Goal: Find specific page/section: Find specific page/section

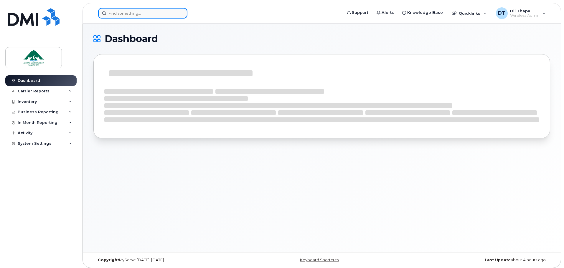
click at [143, 14] on input at bounding box center [142, 13] width 89 height 11
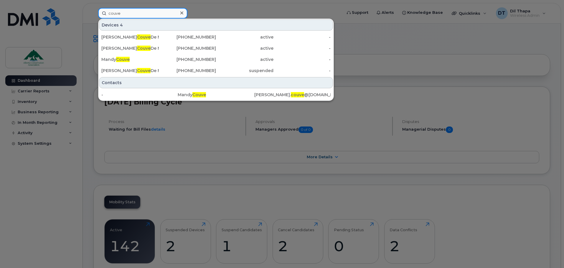
click at [129, 14] on input "couve" at bounding box center [142, 13] width 89 height 11
drag, startPoint x: 138, startPoint y: 14, endPoint x: 103, endPoint y: 14, distance: 35.1
click at [103, 14] on input "couve" at bounding box center [142, 13] width 89 height 11
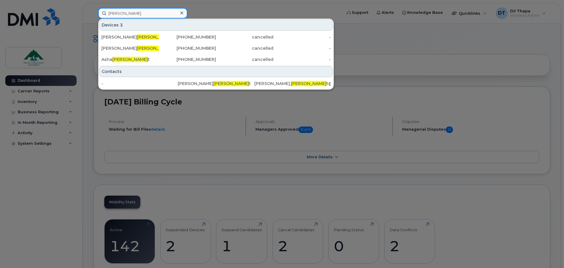
drag, startPoint x: 136, startPoint y: 14, endPoint x: 99, endPoint y: 14, distance: 37.1
click at [99, 14] on input "[PERSON_NAME]" at bounding box center [142, 13] width 89 height 11
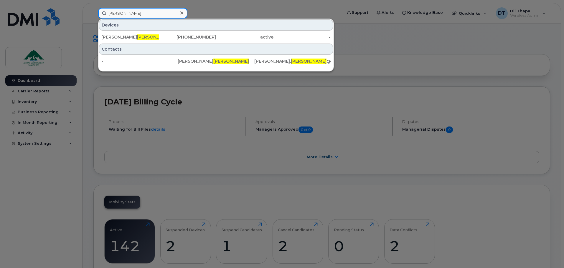
drag, startPoint x: 130, startPoint y: 15, endPoint x: 92, endPoint y: 14, distance: 38.3
click at [93, 14] on div "[PERSON_NAME] [PERSON_NAME] [PHONE_NUMBER] active - Contacts - [PERSON_NAME] [P…" at bounding box center [217, 13] width 249 height 11
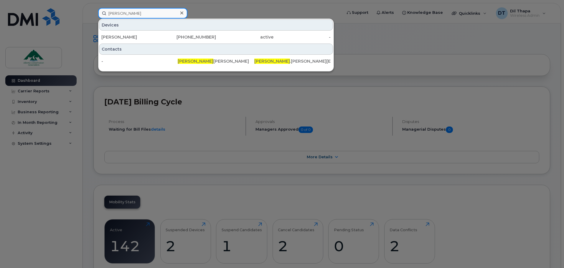
type input "[PERSON_NAME]"
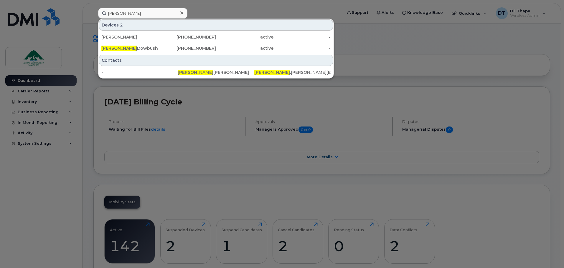
click at [182, 14] on icon at bounding box center [181, 12] width 3 height 3
